Goal: Task Accomplishment & Management: Manage account settings

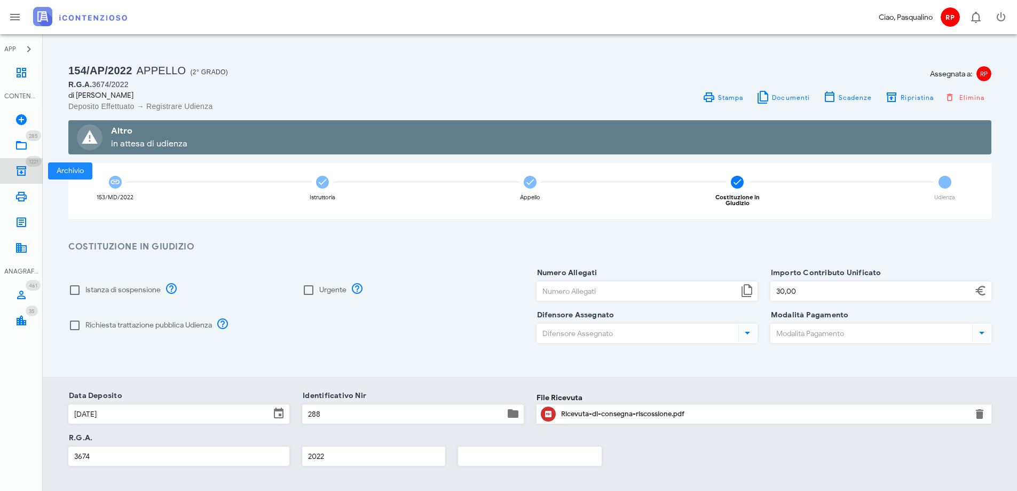
click at [20, 169] on icon at bounding box center [21, 170] width 13 height 13
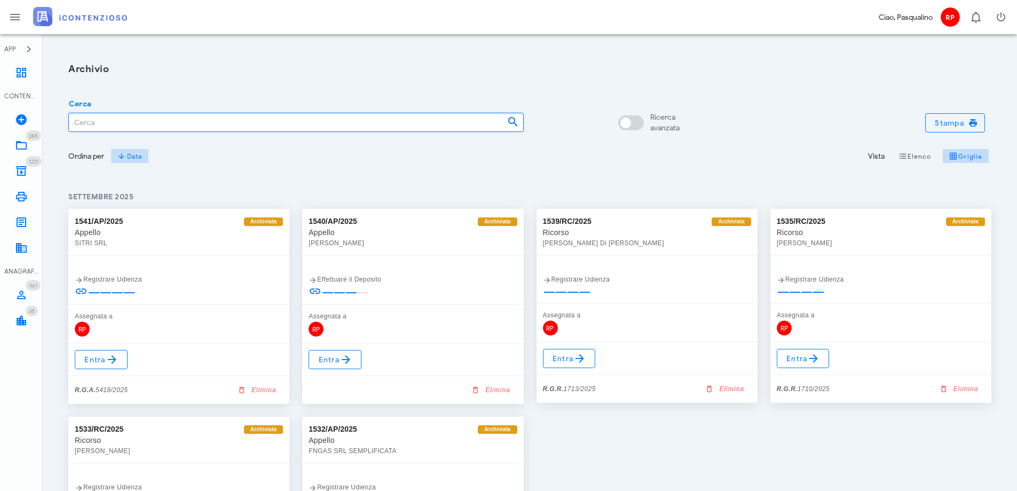
click at [127, 128] on input "Cerca" at bounding box center [284, 122] width 430 height 18
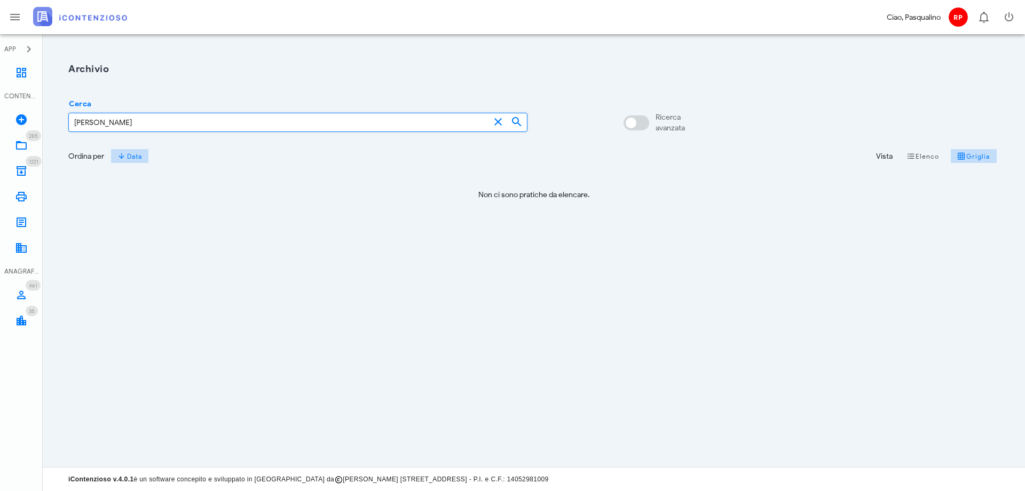
drag, startPoint x: 123, startPoint y: 126, endPoint x: 76, endPoint y: 86, distance: 61.4
click at [122, 126] on input "faraci davide" at bounding box center [279, 122] width 421 height 18
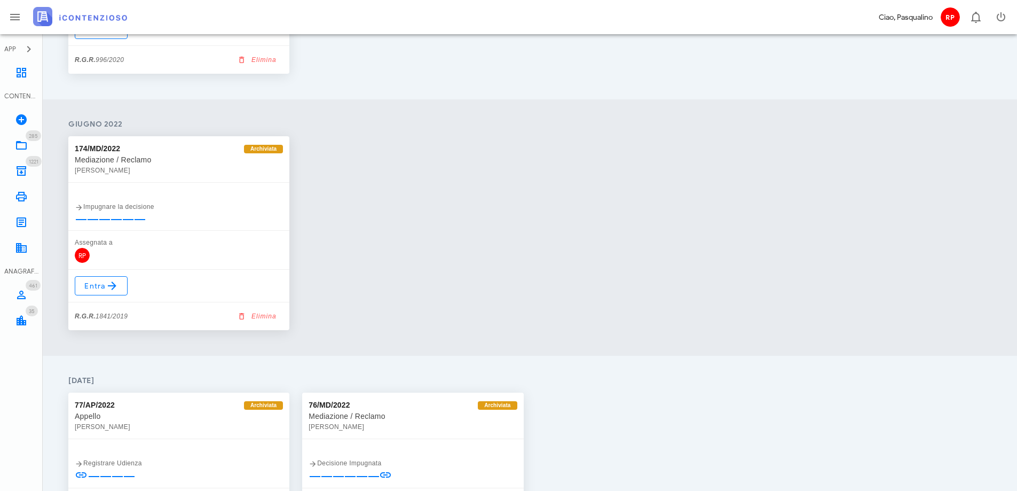
scroll to position [2034, 0]
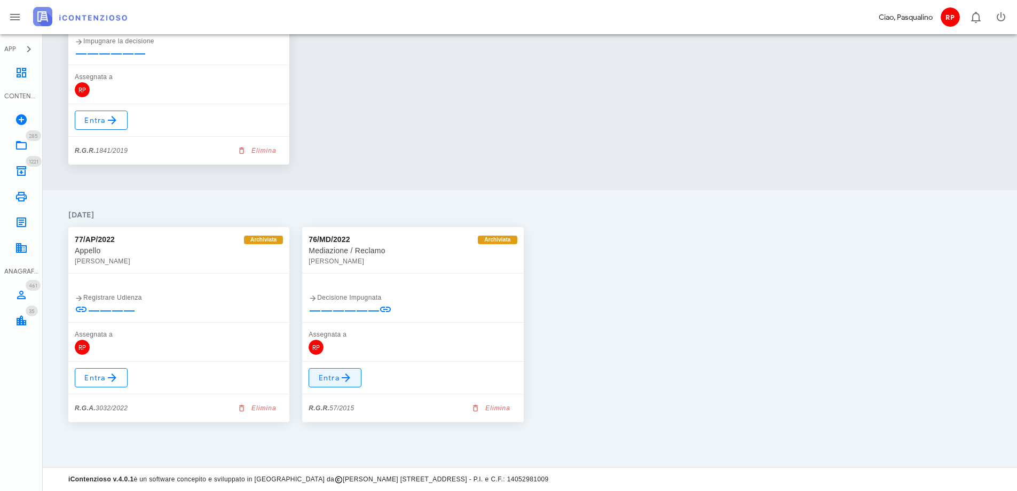
type input "faraci"
click at [320, 380] on span "Entra" at bounding box center [335, 377] width 35 height 13
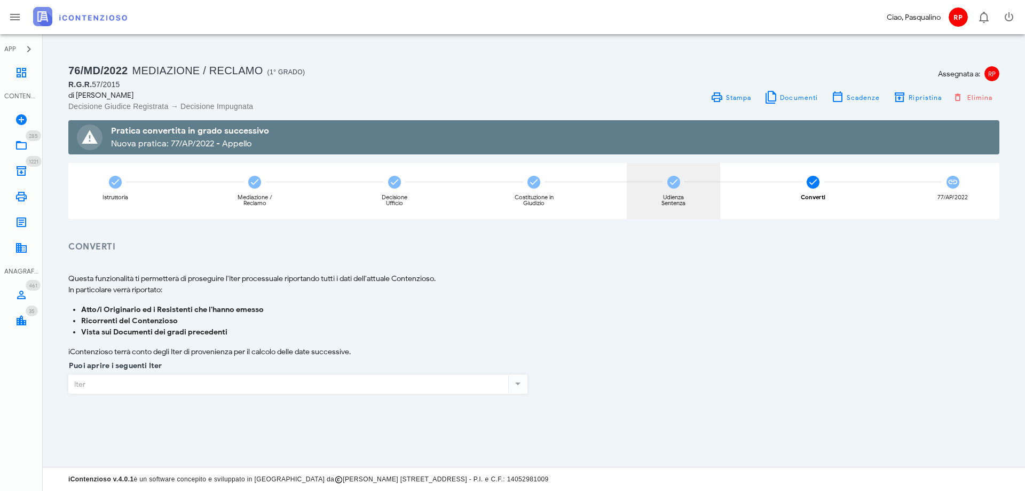
click at [677, 180] on icon at bounding box center [673, 182] width 11 height 11
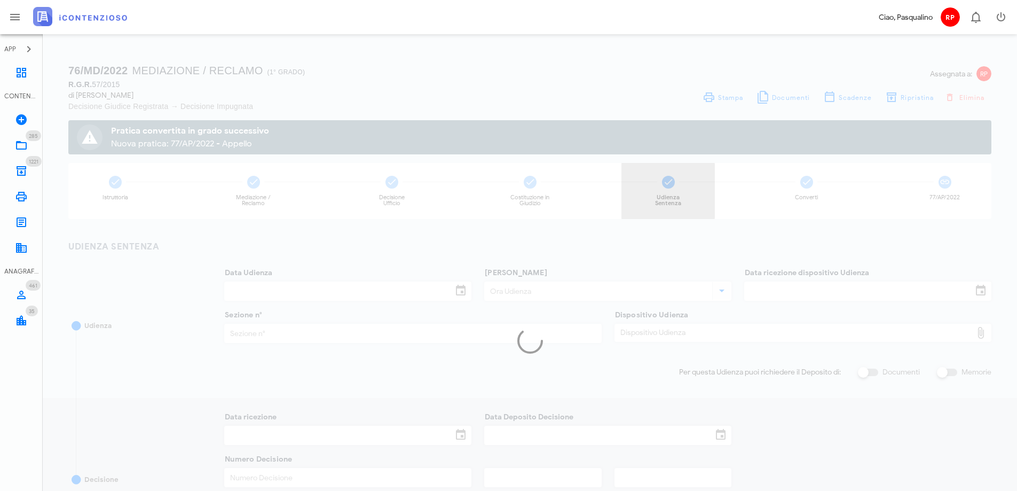
type input "09/11/2021"
type input "10:30"
type input "09/11/2021"
type input "5"
type input "03/12/2021"
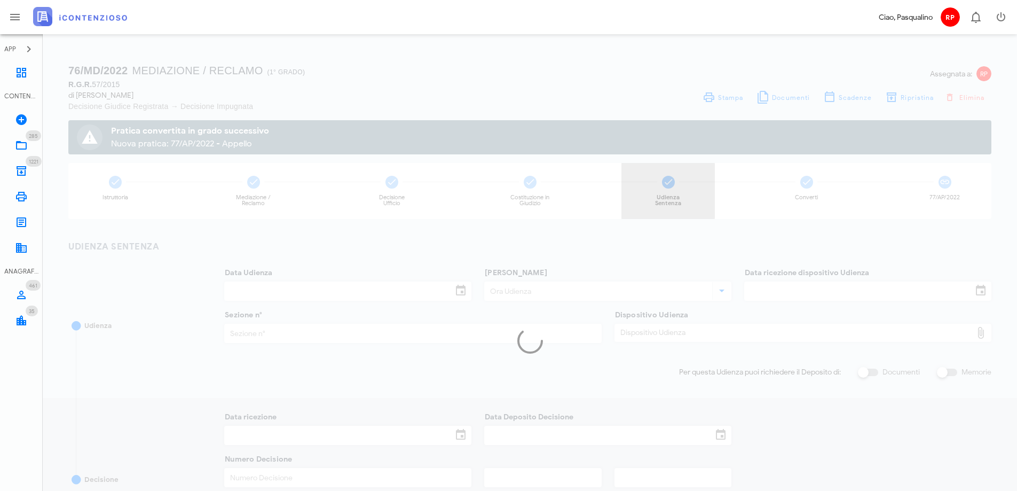
type input "03/12/2021"
type input "4305"
type input "5"
type input "2021"
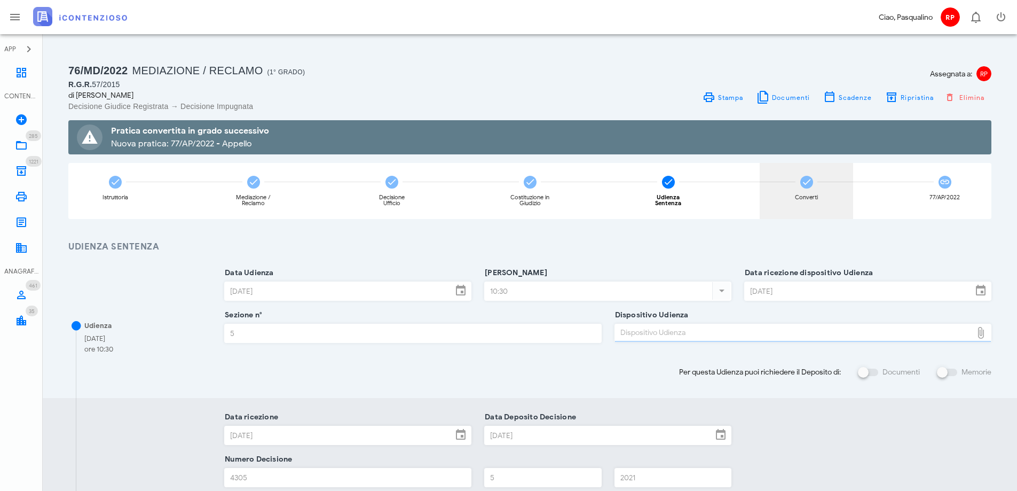
type input "Sentenza"
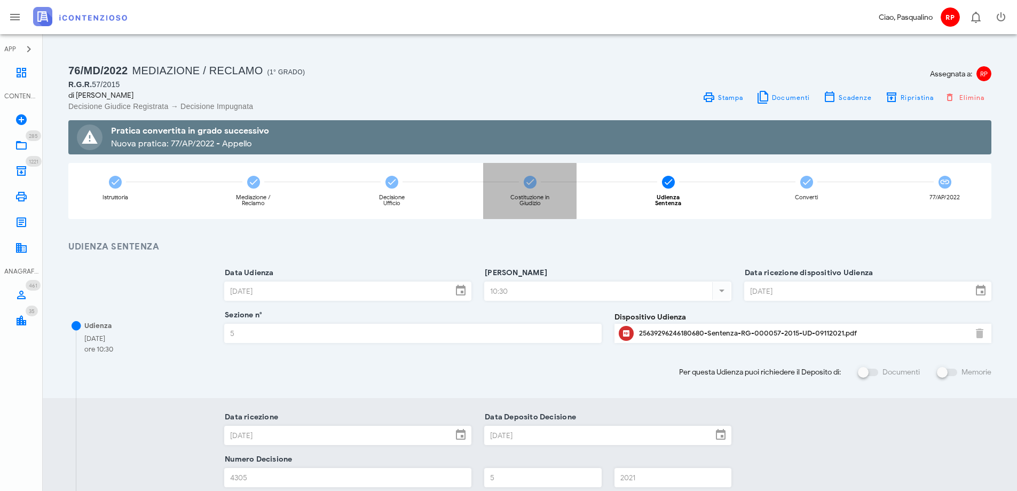
click at [528, 183] on icon at bounding box center [530, 182] width 11 height 11
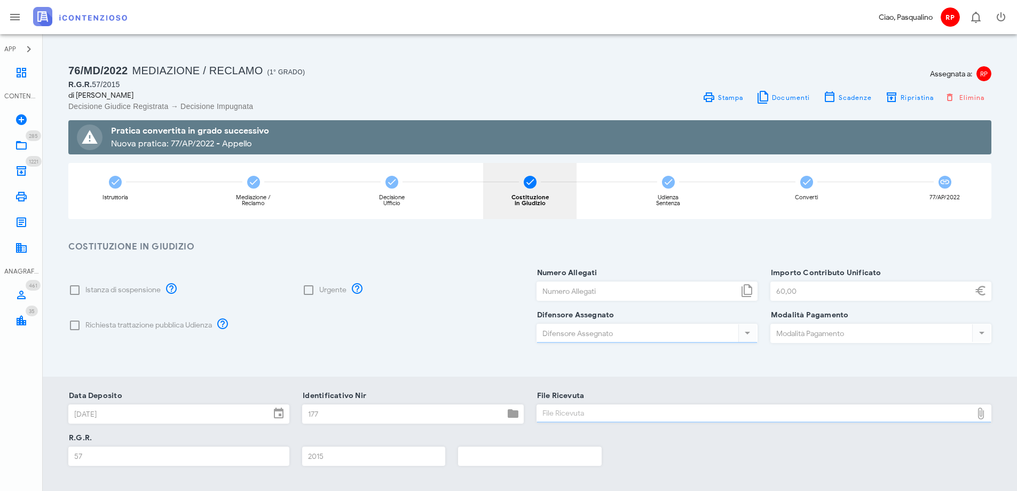
type input "Pasqualino Rizza"
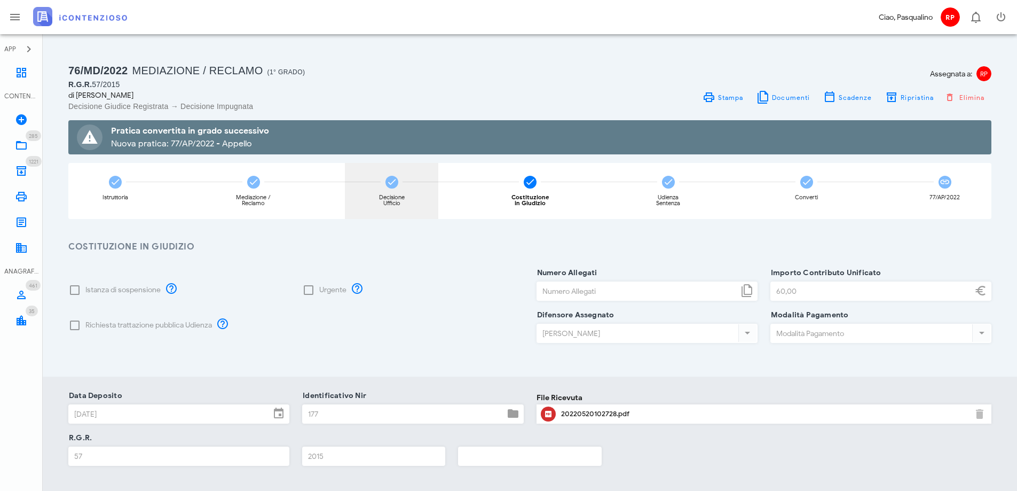
click at [392, 179] on icon at bounding box center [392, 182] width 11 height 11
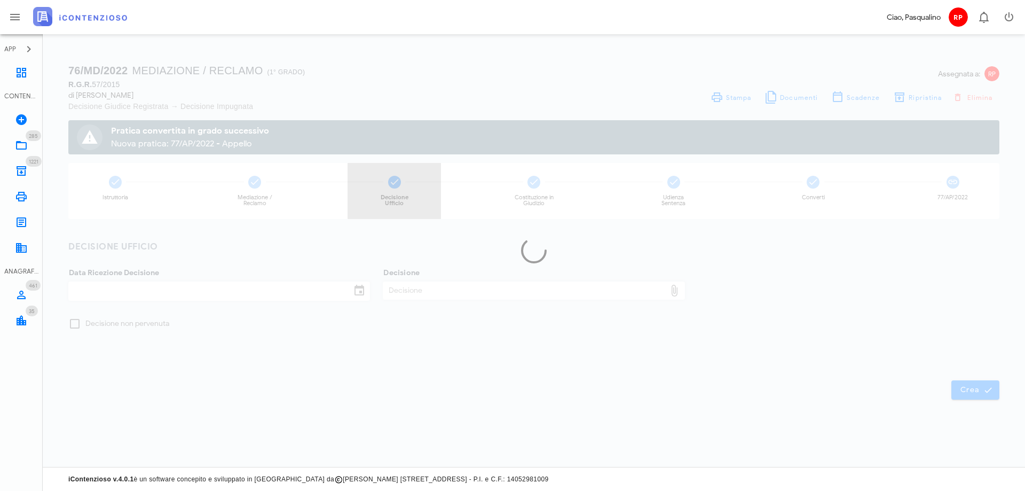
checkbox input "true"
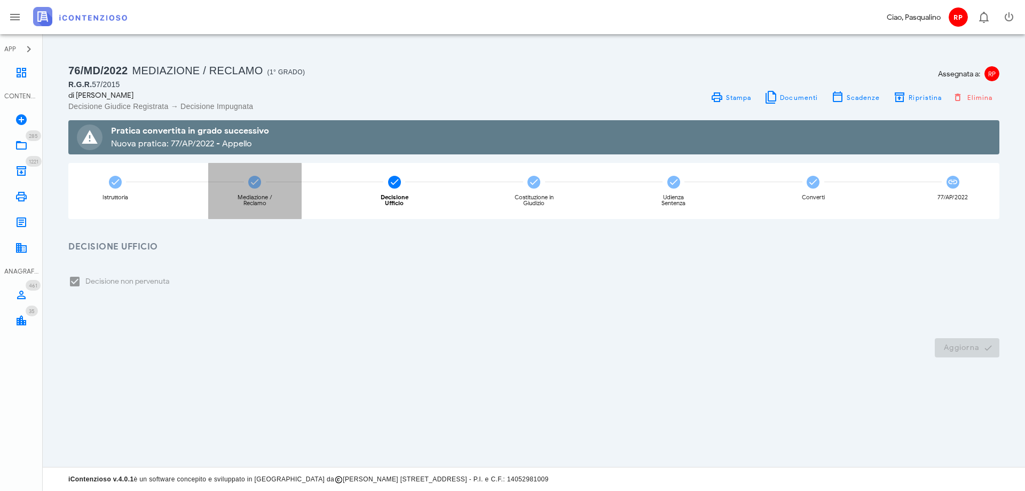
click at [248, 177] on div "Mediazione / Reclamo" at bounding box center [254, 191] width 93 height 56
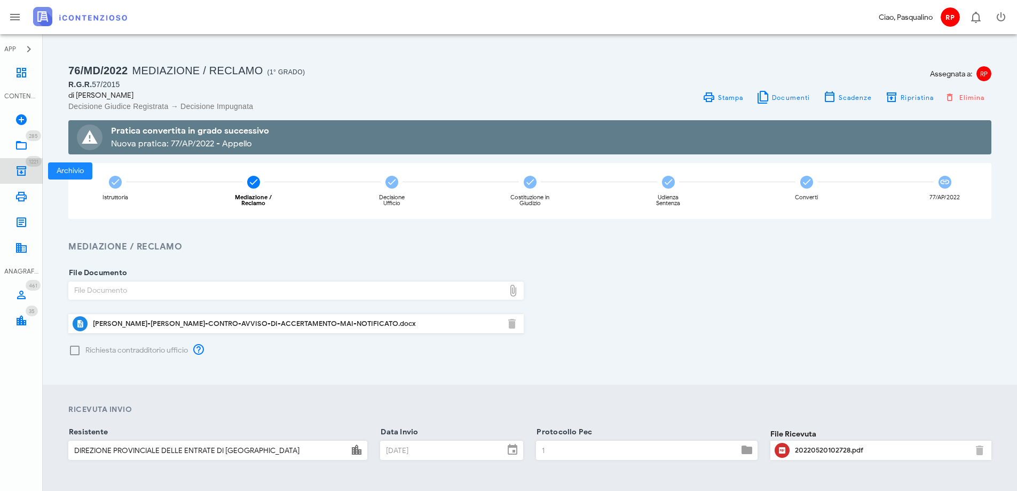
click at [20, 171] on icon at bounding box center [21, 170] width 13 height 13
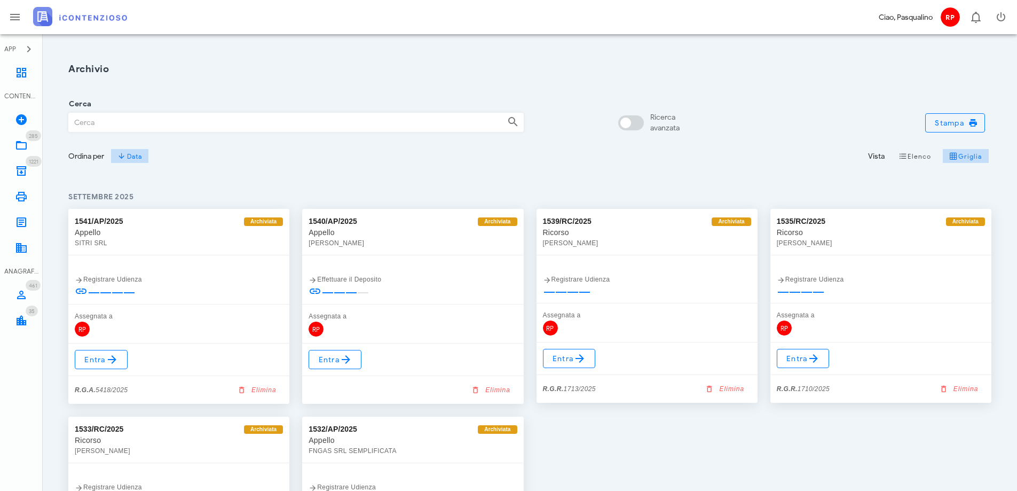
click at [186, 119] on input "Cerca" at bounding box center [284, 122] width 430 height 18
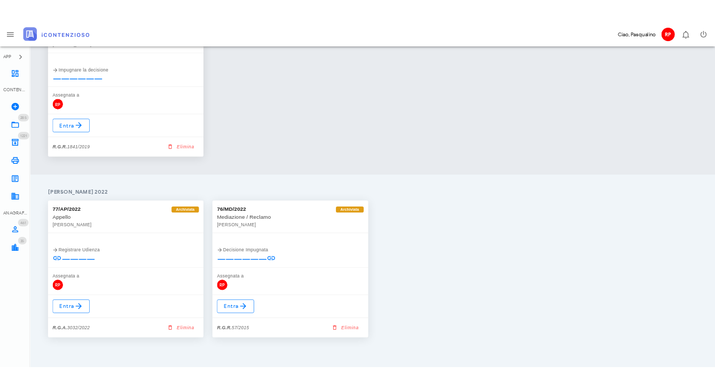
scroll to position [2034, 0]
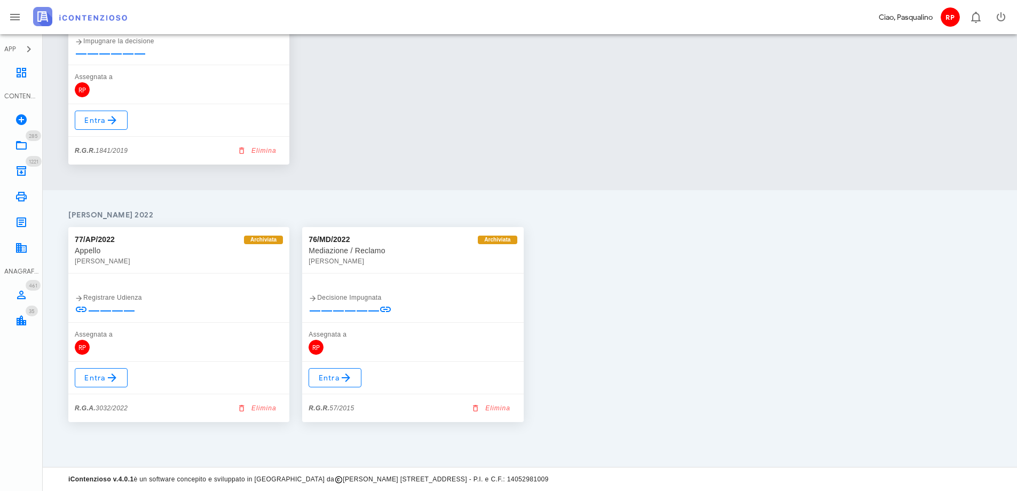
type input "faraci"
